Goal: Task Accomplishment & Management: Manage account settings

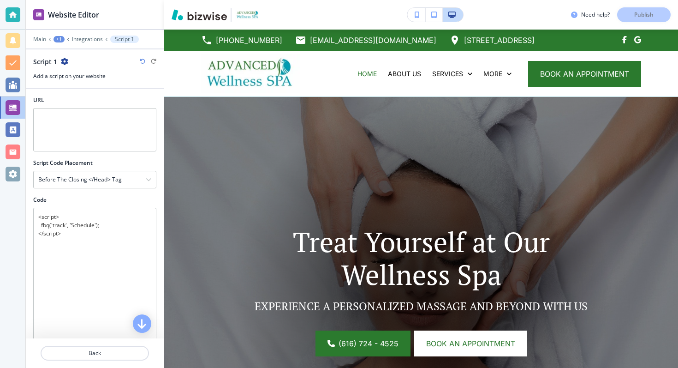
click at [65, 63] on icon "button" at bounding box center [64, 61] width 7 height 7
click at [73, 95] on p "Delete Script 1" at bounding box center [89, 94] width 47 height 8
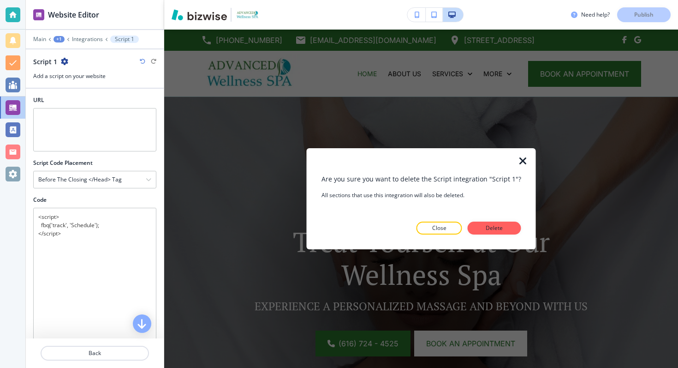
click at [520, 164] on icon "button" at bounding box center [523, 160] width 11 height 11
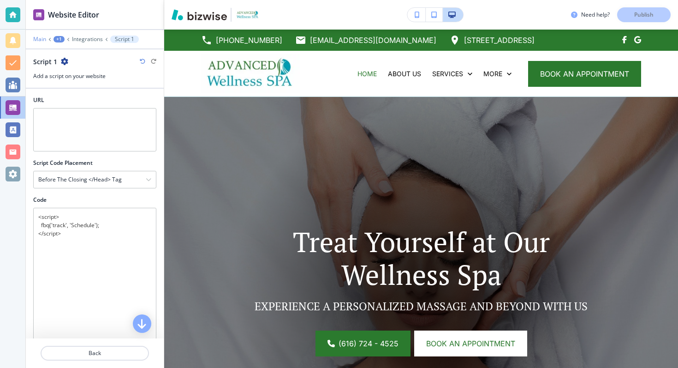
click at [38, 42] on p "Main" at bounding box center [39, 39] width 13 height 6
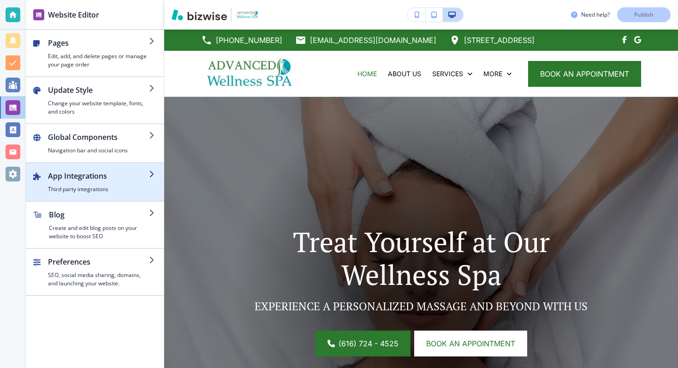
click at [85, 199] on div "button" at bounding box center [95, 196] width 138 height 7
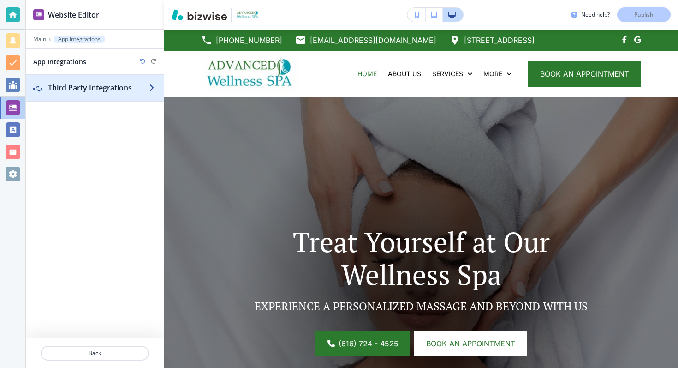
click at [89, 87] on h2 "Third Party Integrations" at bounding box center [98, 87] width 101 height 11
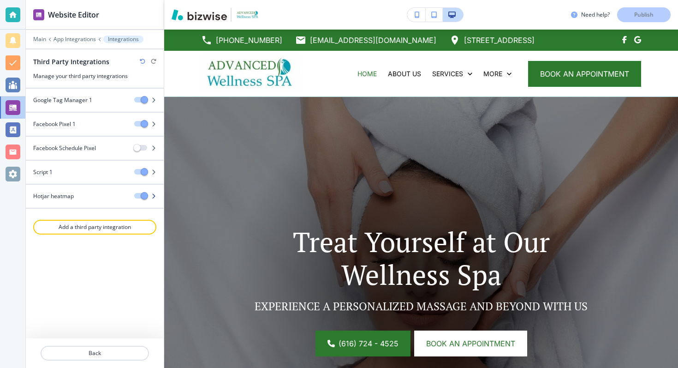
click at [154, 194] on icon "button" at bounding box center [154, 196] width 6 height 6
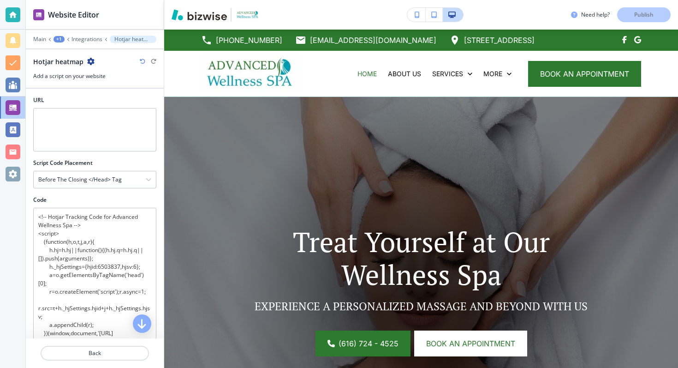
click at [90, 59] on icon "button" at bounding box center [90, 61] width 7 height 7
click at [100, 86] on button "Delete Hotjar heatmap" at bounding box center [115, 93] width 59 height 17
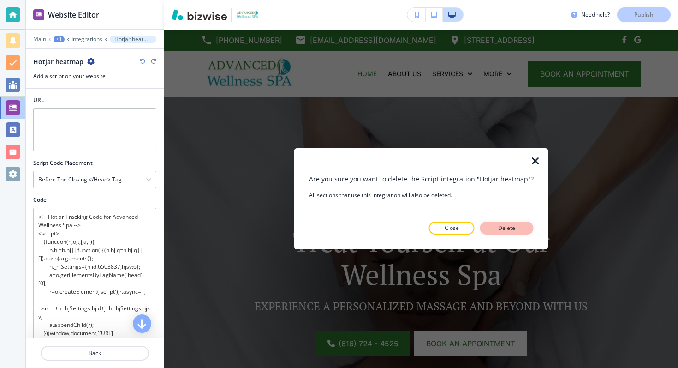
click at [496, 227] on p "Delete" at bounding box center [507, 228] width 22 height 8
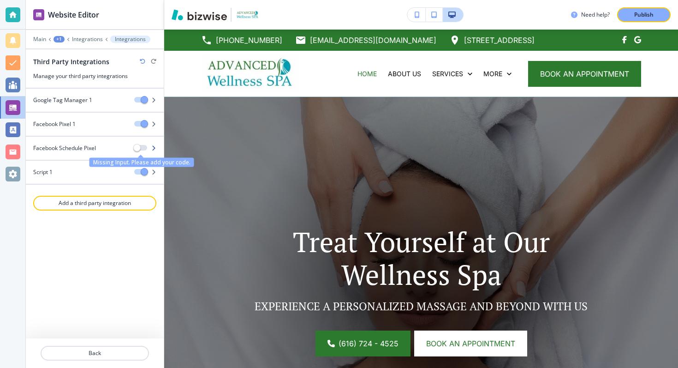
click at [137, 145] on span "Missing Input. Please add your code." at bounding box center [136, 147] width 7 height 7
click at [155, 150] on icon "button" at bounding box center [154, 148] width 6 height 6
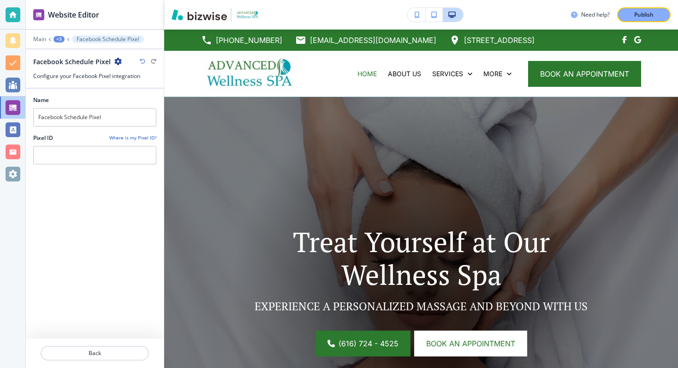
click at [113, 58] on div "Facebook Schedule Pixel" at bounding box center [77, 62] width 89 height 10
click at [115, 64] on icon "button" at bounding box center [117, 61] width 7 height 7
click at [120, 93] on p "Delete Facebook Schedule Pixel" at bounding box center [142, 94] width 47 height 8
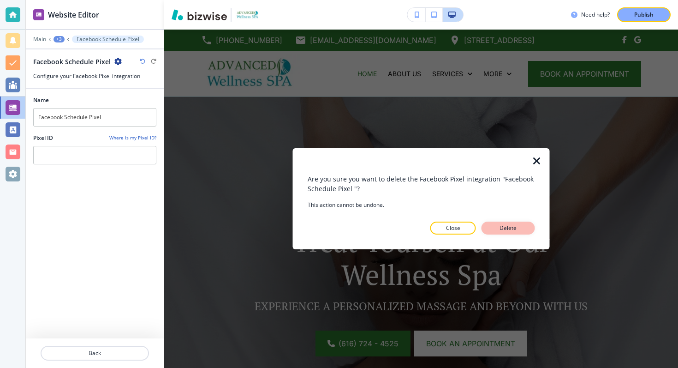
click at [498, 228] on p "Delete" at bounding box center [508, 228] width 22 height 8
